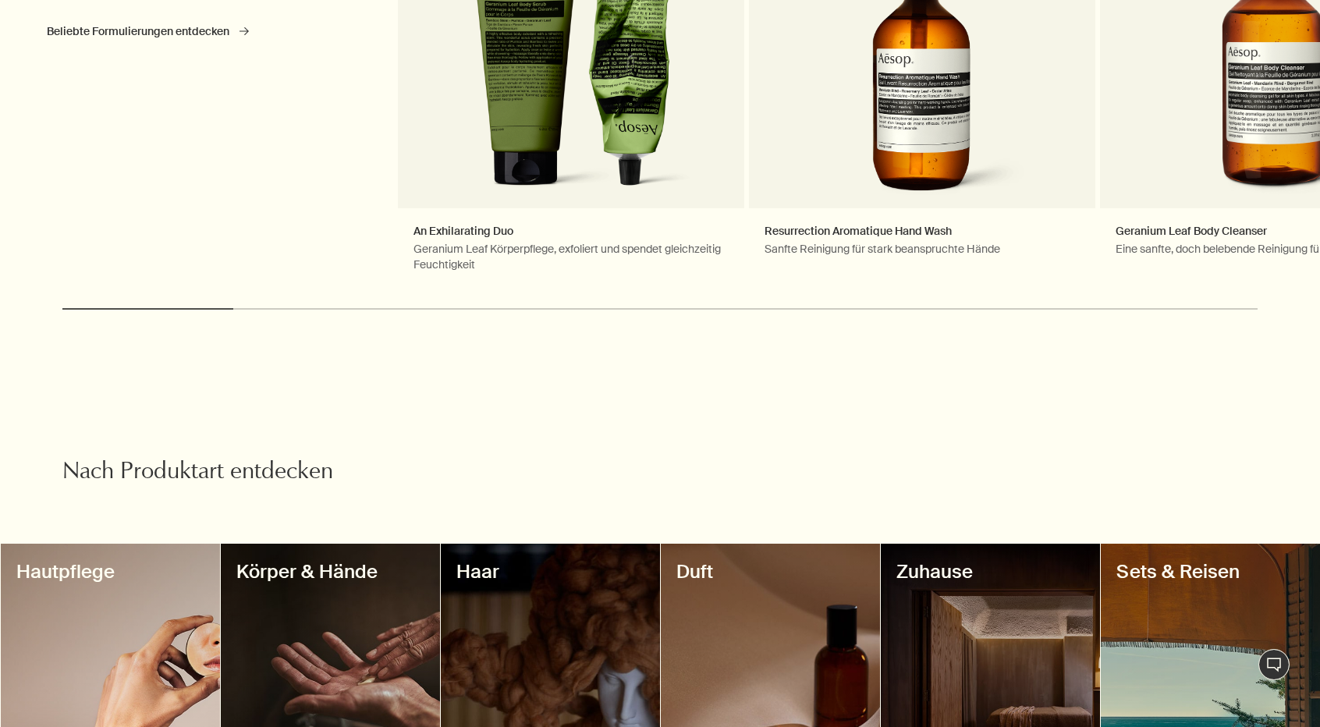
scroll to position [1014, 0]
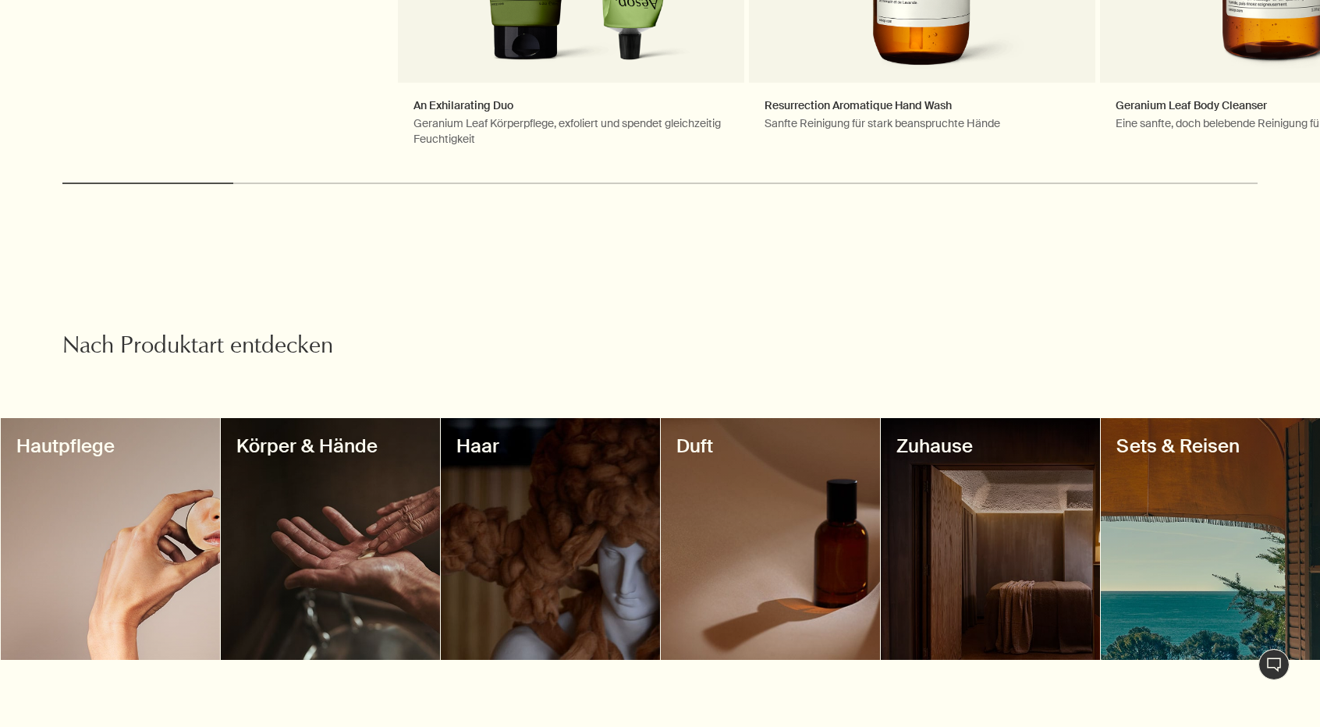
click at [350, 563] on div at bounding box center [330, 539] width 219 height 242
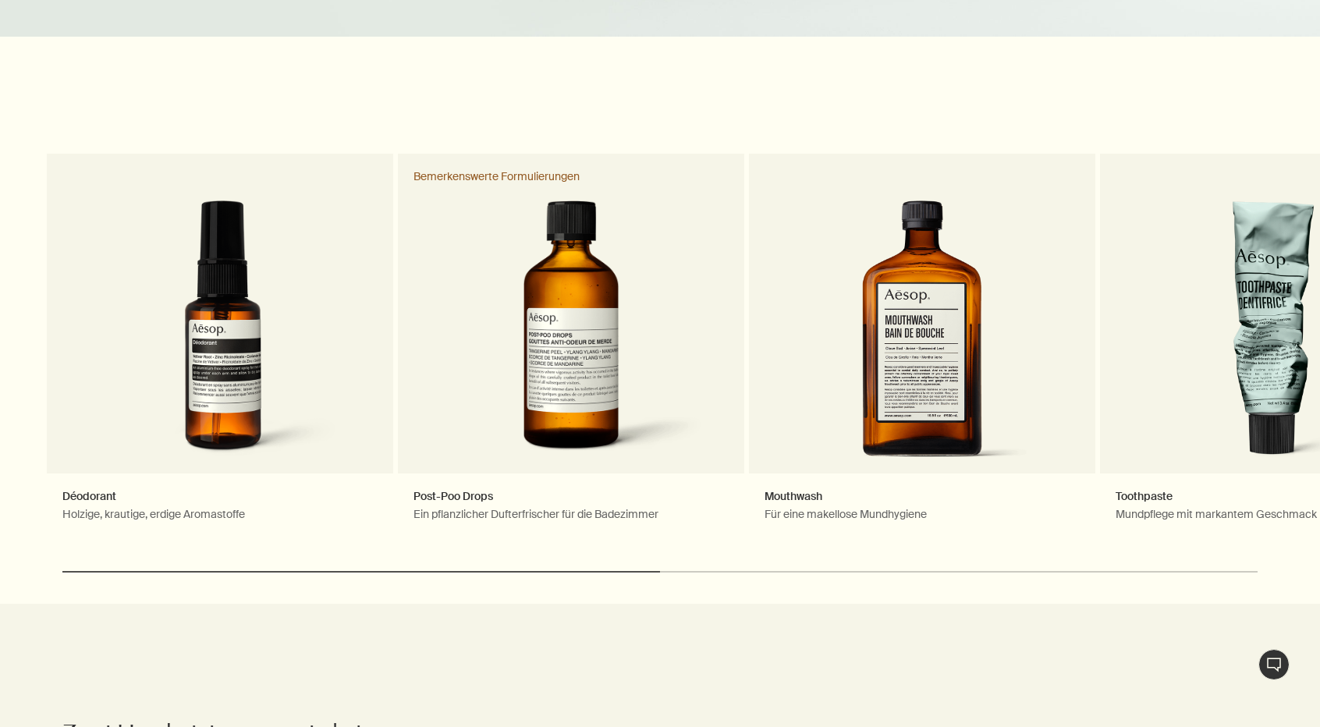
scroll to position [1405, 0]
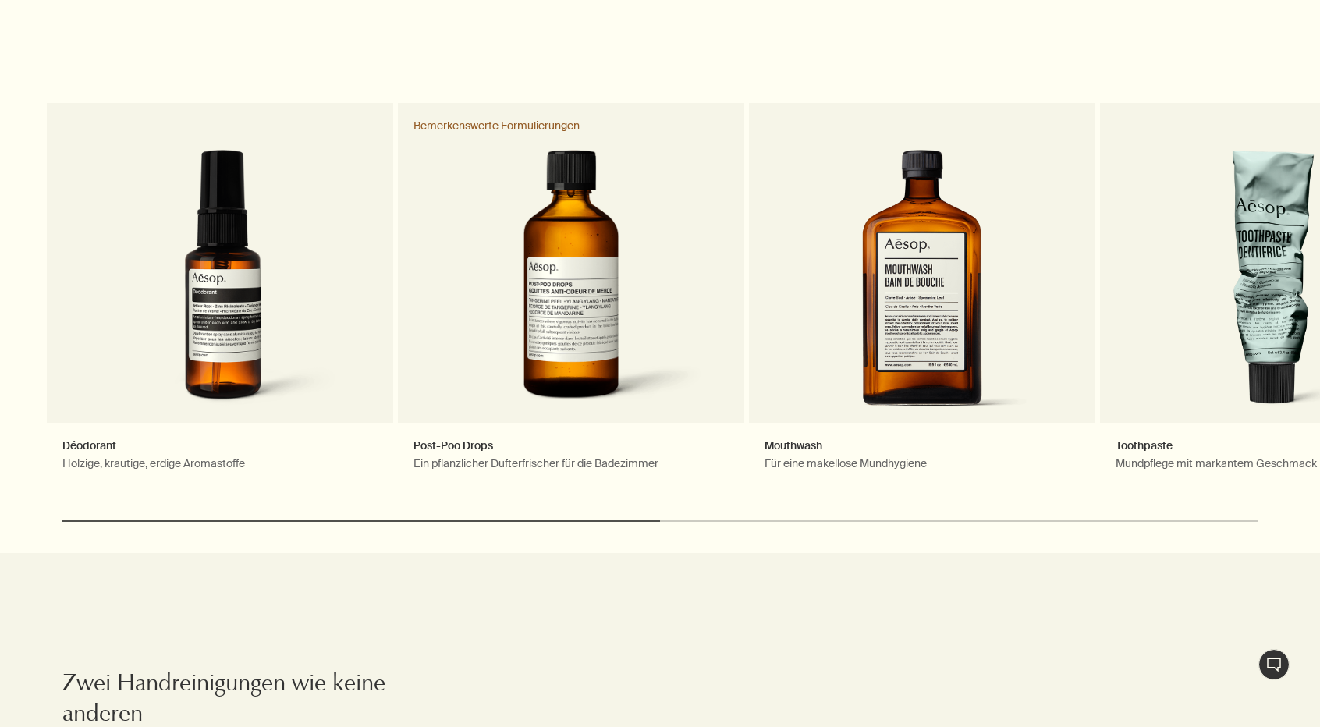
drag, startPoint x: 509, startPoint y: 524, endPoint x: 613, endPoint y: 518, distance: 104.7
click at [613, 518] on div "chevron Déodorant Holzige, krautige, erdige Aromastoffe Post-Poo Drops Ein pfla…" at bounding box center [660, 325] width 1320 height 455
drag, startPoint x: 600, startPoint y: 519, endPoint x: 721, endPoint y: 525, distance: 121.1
click at [719, 530] on div "chevron Déodorant Holzige, krautige, erdige Aromastoffe Post-Poo Drops Ein pfla…" at bounding box center [660, 325] width 1320 height 455
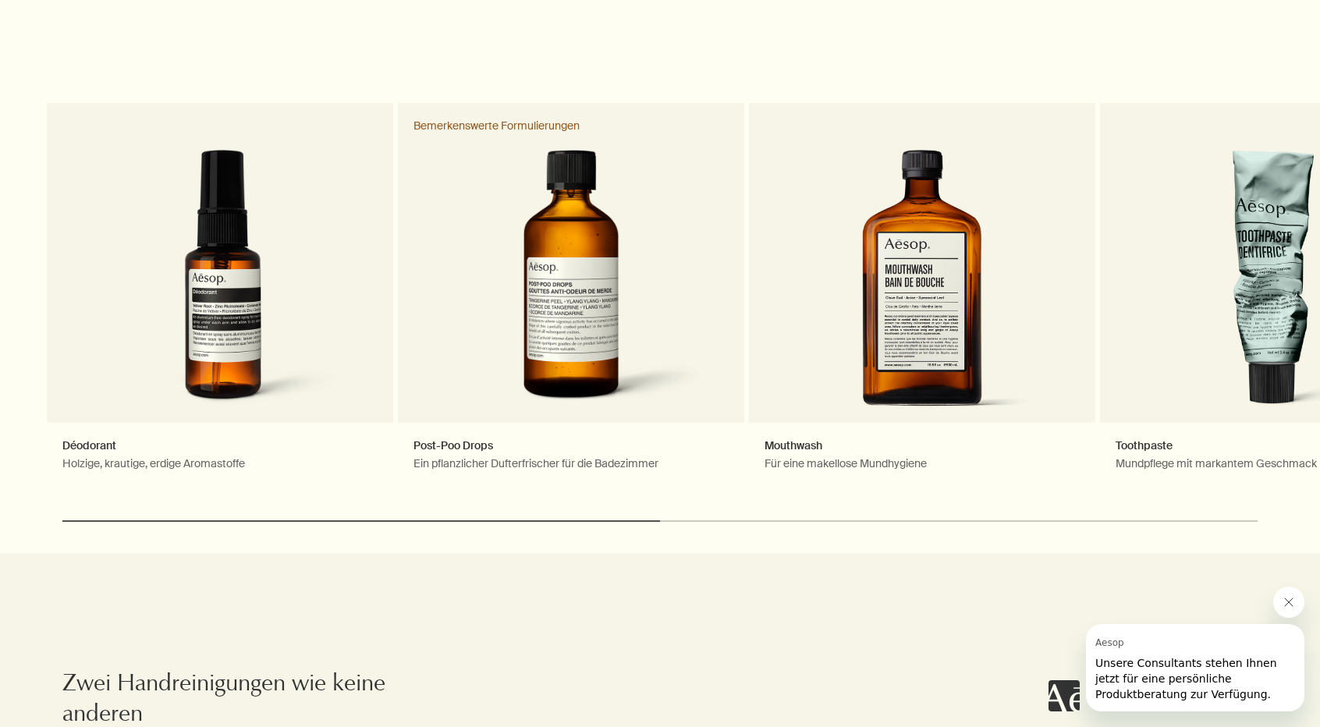
click at [721, 525] on div "chevron Déodorant Holzige, krautige, erdige Aromastoffe Post-Poo Drops Ein pfla…" at bounding box center [660, 325] width 1320 height 455
click at [721, 522] on div "chevron Déodorant Holzige, krautige, erdige Aromastoffe Post-Poo Drops Ein pfla…" at bounding box center [660, 325] width 1320 height 455
click at [742, 513] on div "chevron Déodorant Holzige, krautige, erdige Aromastoffe Post-Poo Drops Ein pfla…" at bounding box center [660, 325] width 1320 height 455
drag, startPoint x: 606, startPoint y: 499, endPoint x: 520, endPoint y: 503, distance: 85.9
click at [520, 503] on div "chevron Déodorant Holzige, krautige, erdige Aromastoffe Post-Poo Drops Ein pfla…" at bounding box center [660, 325] width 1320 height 455
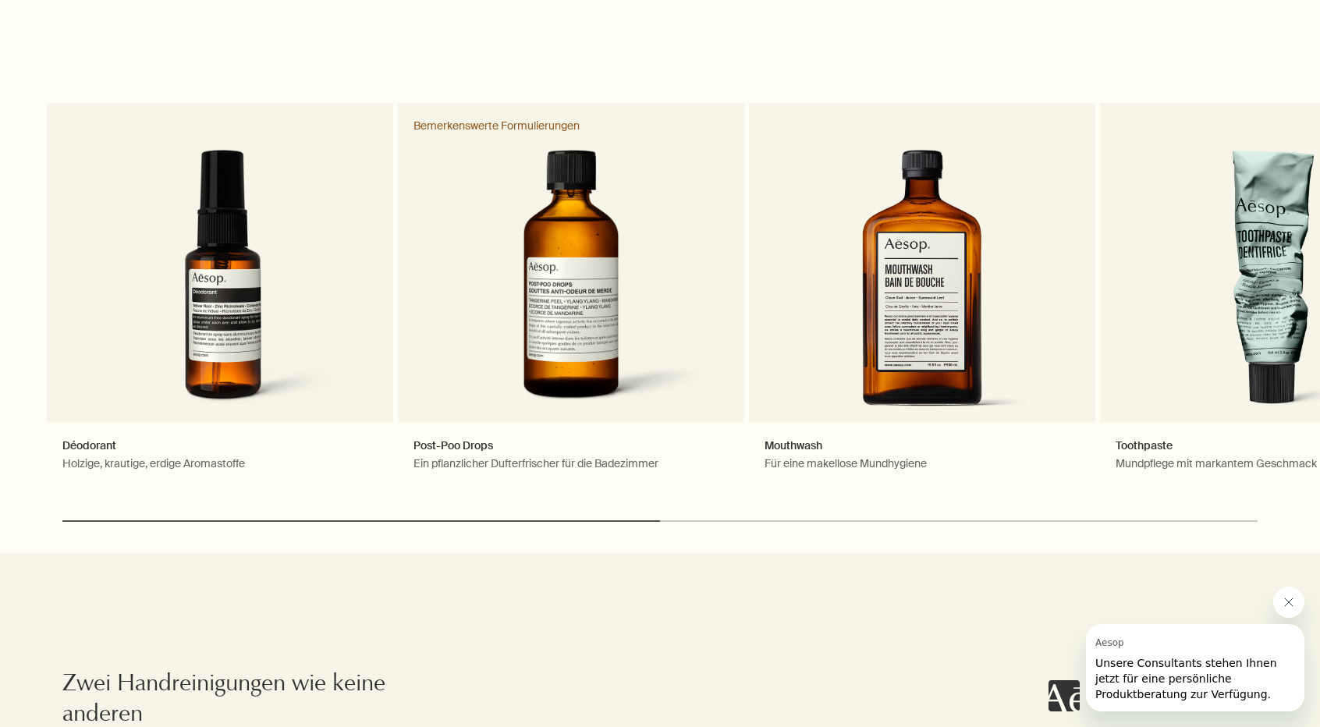
drag, startPoint x: 491, startPoint y: 498, endPoint x: 683, endPoint y: 508, distance: 192.2
click at [683, 508] on div "chevron Déodorant Holzige, krautige, erdige Aromastoffe Post-Poo Drops Ein pfla…" at bounding box center [660, 325] width 1320 height 455
drag, startPoint x: 465, startPoint y: 522, endPoint x: 474, endPoint y: 521, distance: 9.4
click at [474, 521] on div "chevron Déodorant Holzige, krautige, erdige Aromastoffe Post-Poo Drops Ein pfla…" at bounding box center [660, 325] width 1320 height 455
drag, startPoint x: 474, startPoint y: 521, endPoint x: 699, endPoint y: 535, distance: 225.1
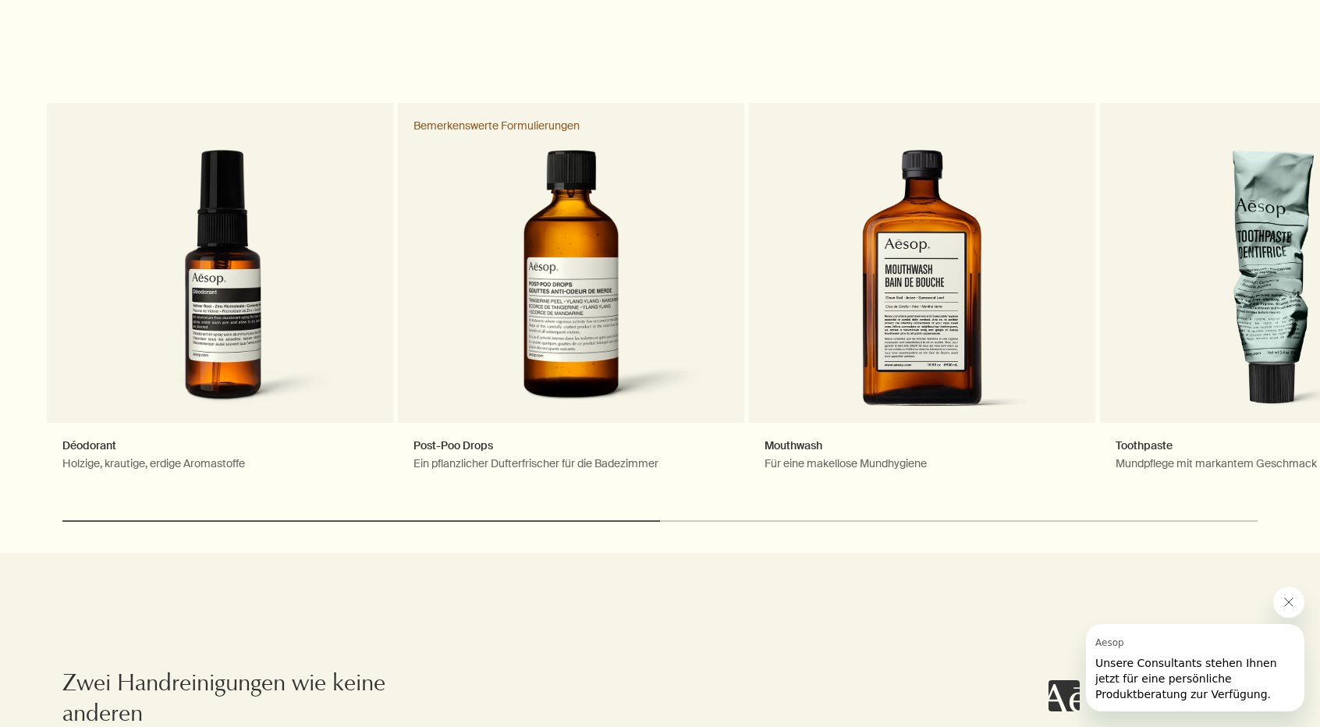
click at [645, 528] on div "chevron Déodorant Holzige, krautige, erdige Aromastoffe Post-Poo Drops Ein pfla…" at bounding box center [660, 325] width 1320 height 455
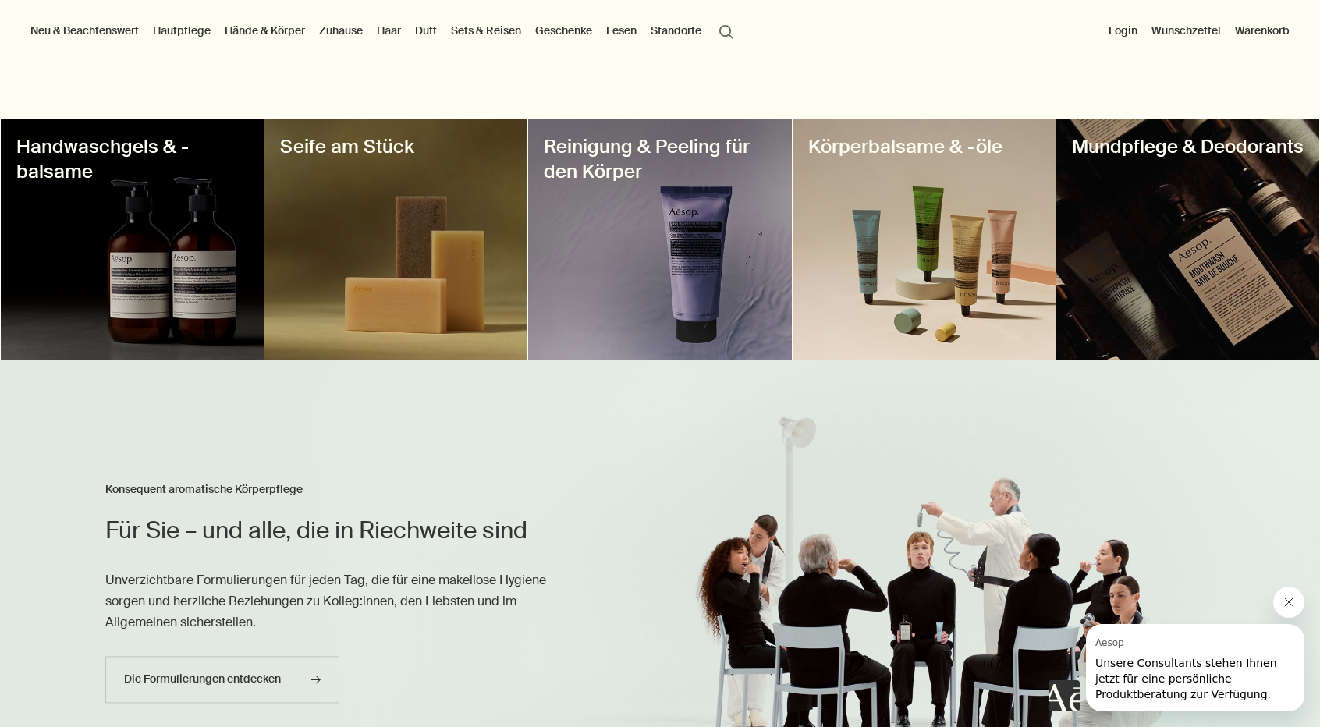
scroll to position [546, 0]
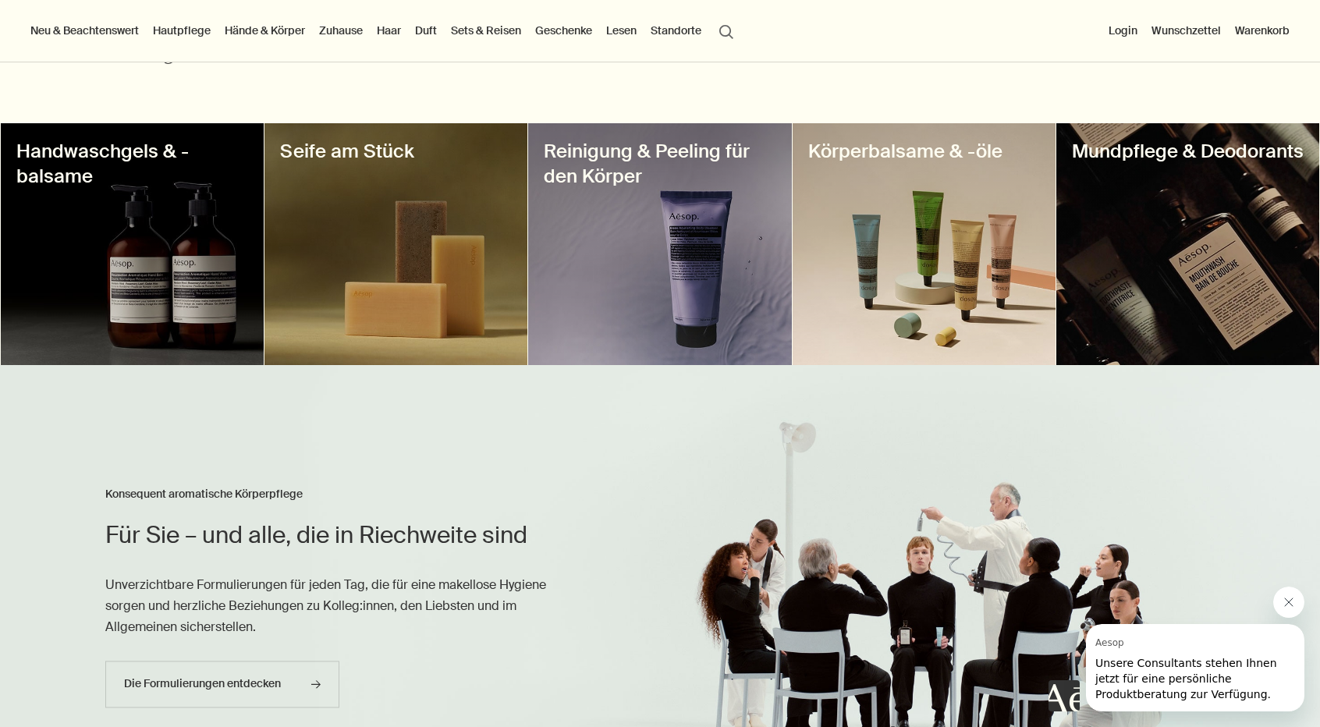
click at [627, 169] on h3 "Reinigung & Peeling für den Körper" at bounding box center [660, 164] width 232 height 50
